Goal: Download file/media

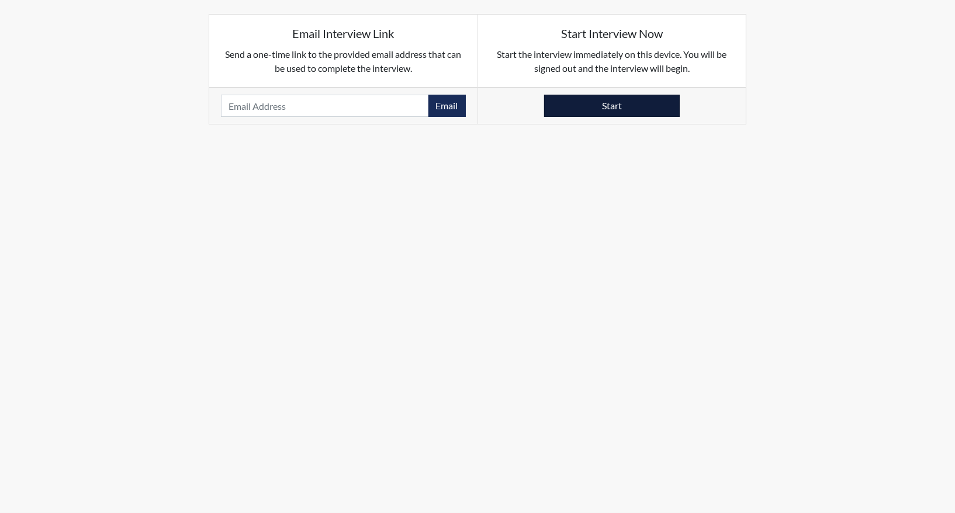
click at [576, 97] on button "Start" at bounding box center [612, 106] width 136 height 22
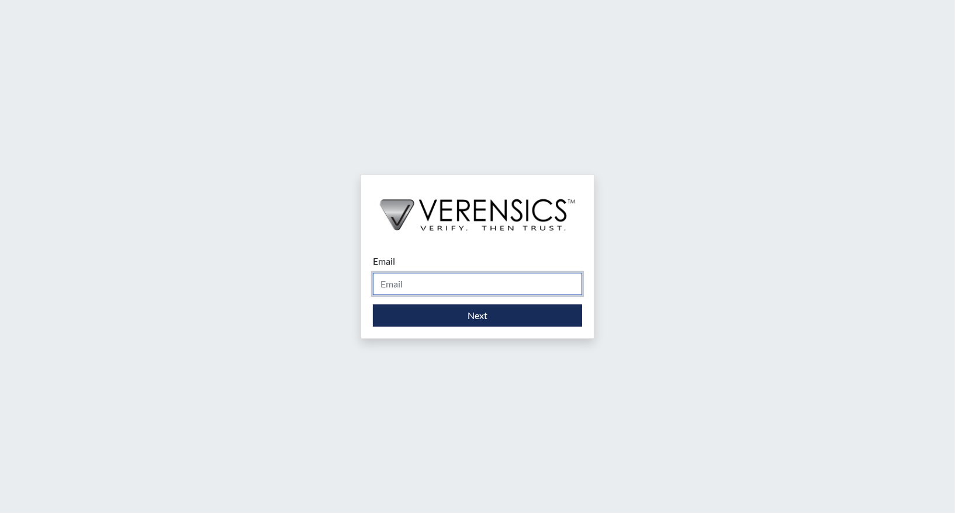
click at [437, 282] on input "Email" at bounding box center [477, 284] width 209 height 22
type input "[PERSON_NAME][EMAIL_ADDRESS][PERSON_NAME][DOMAIN_NAME]"
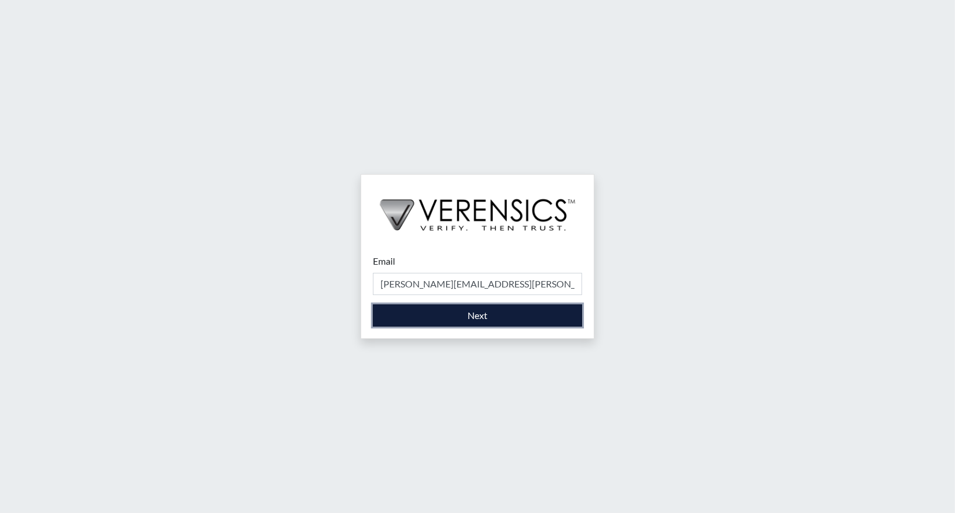
click at [455, 319] on button "Next" at bounding box center [477, 316] width 209 height 22
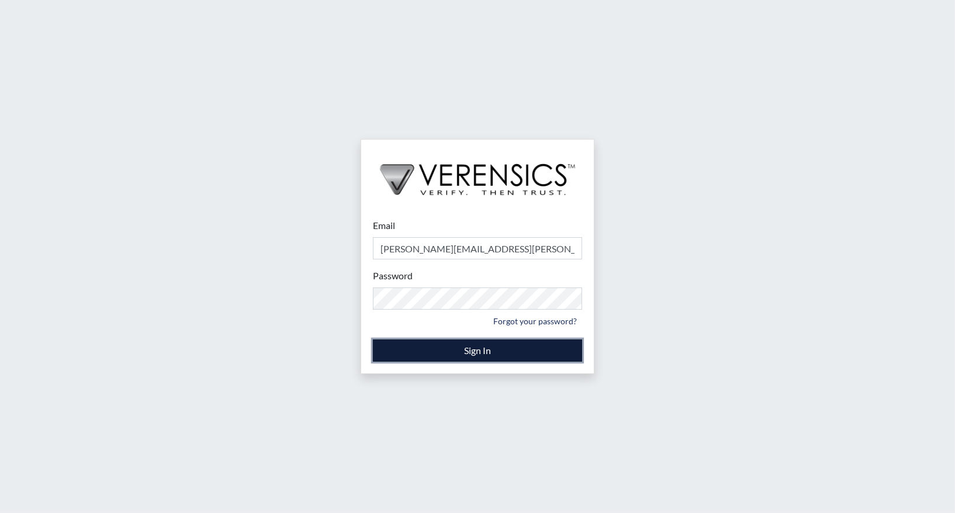
click at [438, 350] on button "Sign In" at bounding box center [477, 351] width 209 height 22
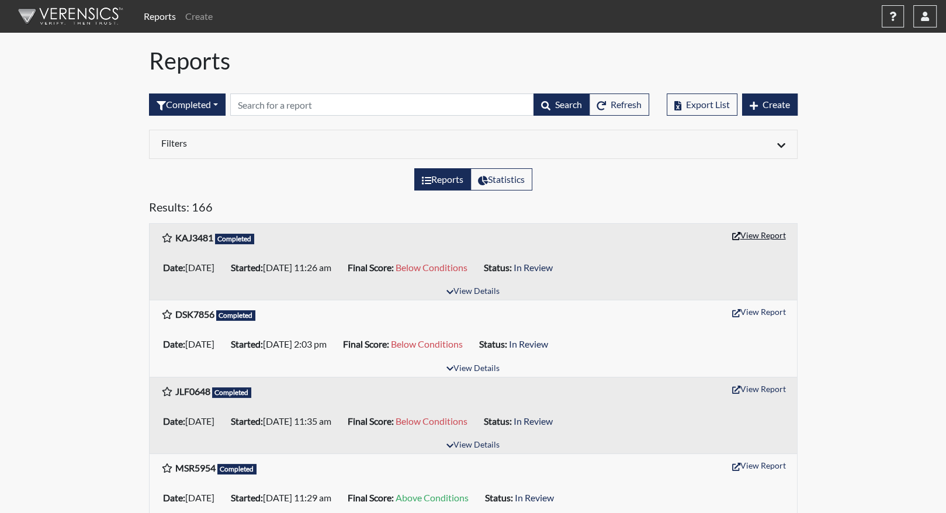
click at [752, 234] on button "View Report" at bounding box center [759, 235] width 64 height 18
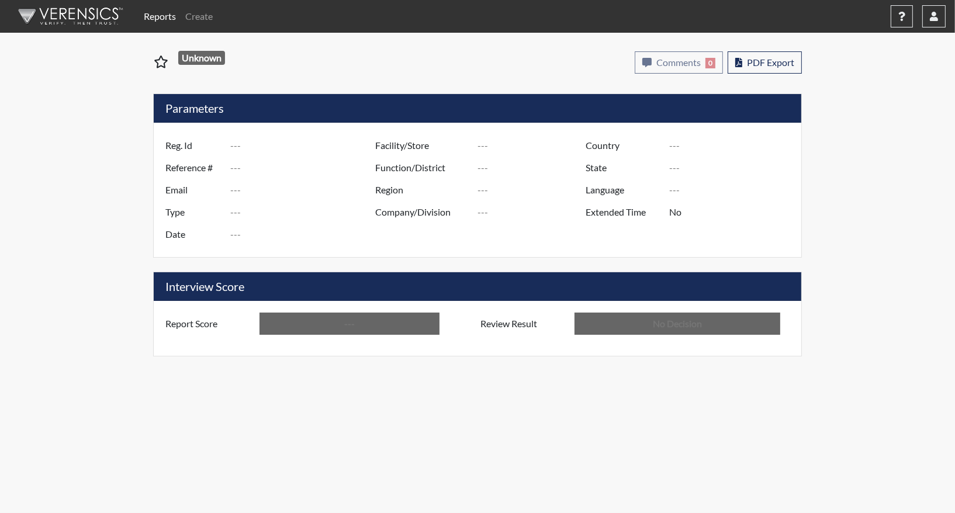
type input "KAJ3481"
type input "51721"
type input "---"
type input "Corrections Pre-Employment"
type input "Oct 14, 2025"
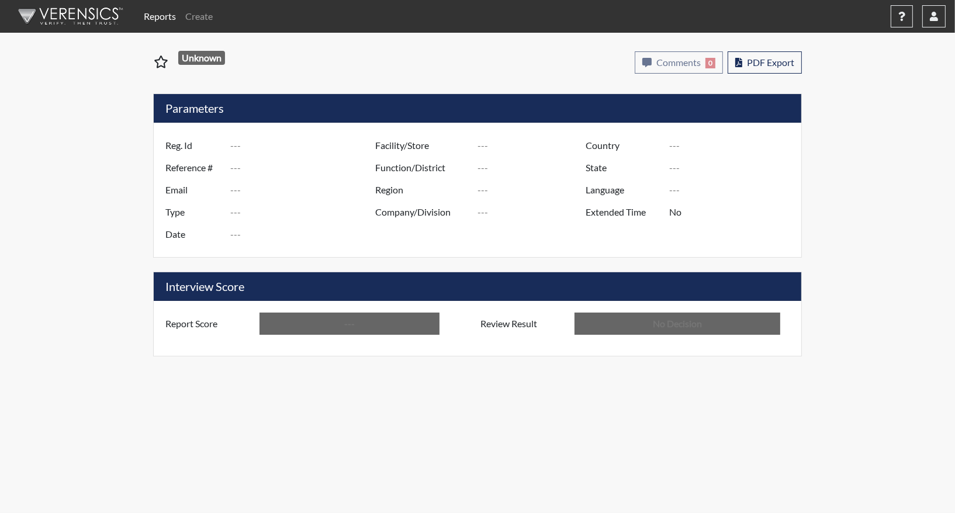
type input "Clayton TC"
type input "North Region"
type input "United States"
type input "Georgia"
type input "English"
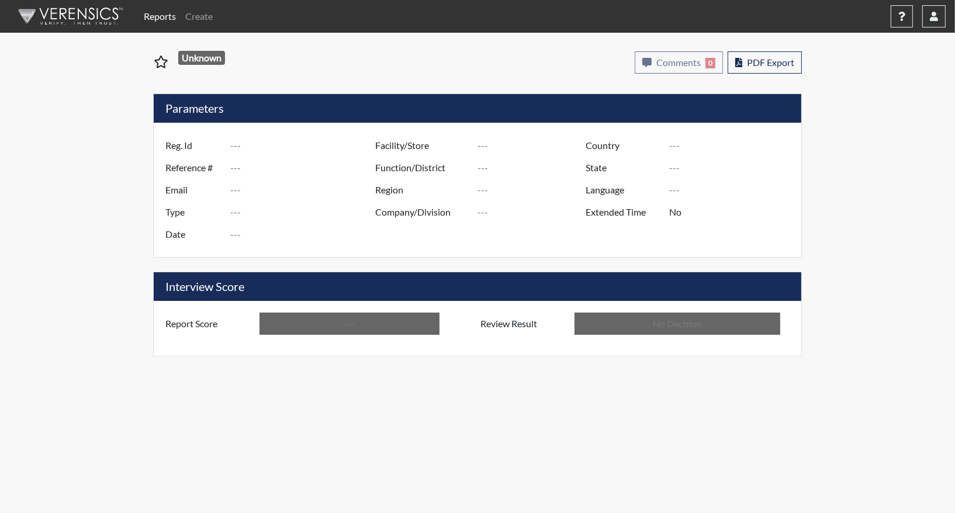
type input "Below Conditions"
type input "In Review"
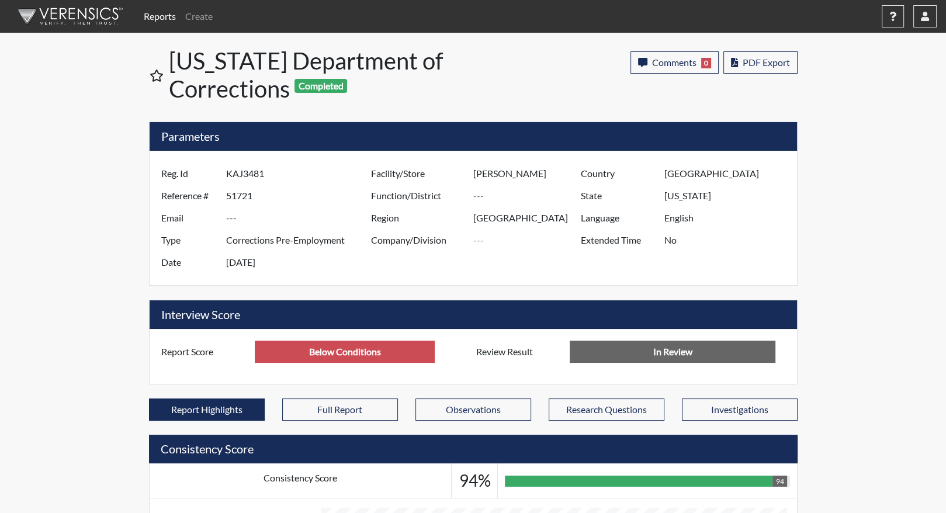
scroll to position [194, 485]
click at [771, 66] on span "PDF Export" at bounding box center [766, 62] width 47 height 11
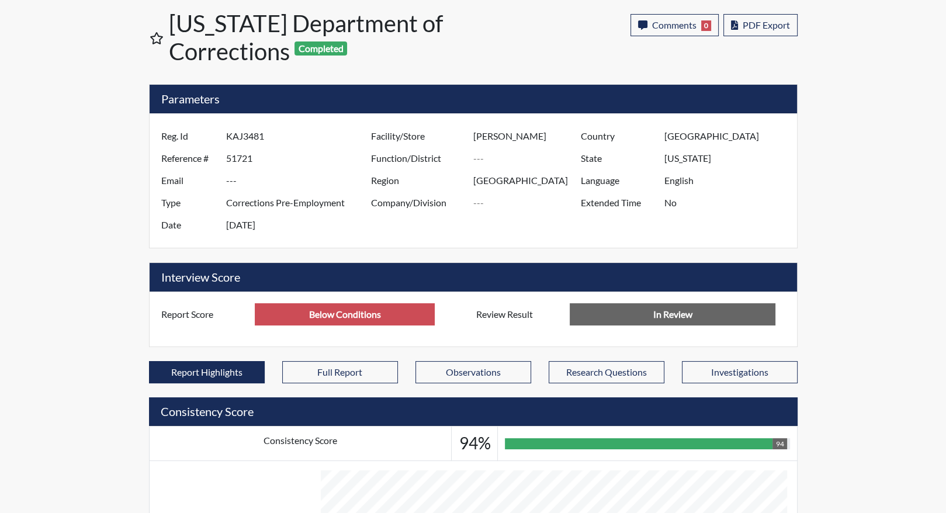
scroll to position [58, 0]
